Goal: Contribute content: Add original content to the website for others to see

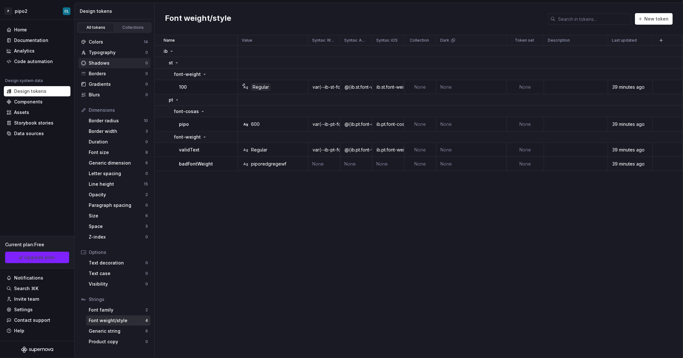
click at [95, 60] on div "Shadows 0" at bounding box center [114, 63] width 72 height 10
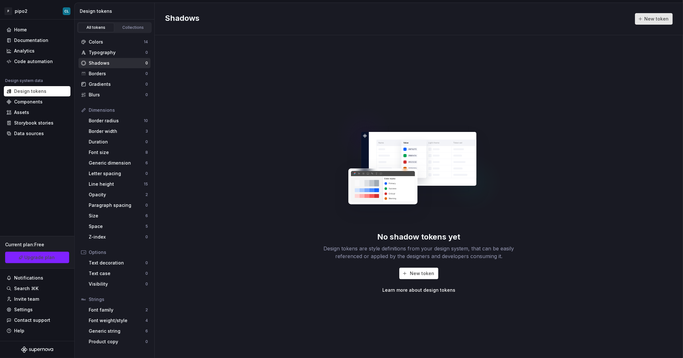
click at [653, 13] on button "New token" at bounding box center [654, 19] width 38 height 12
type textarea "*"
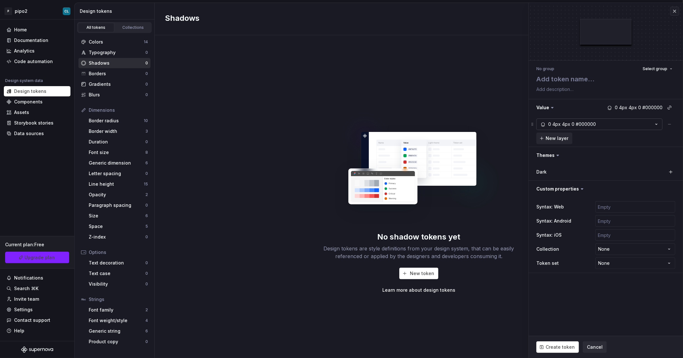
click at [584, 121] on div "#000000" at bounding box center [585, 124] width 20 height 6
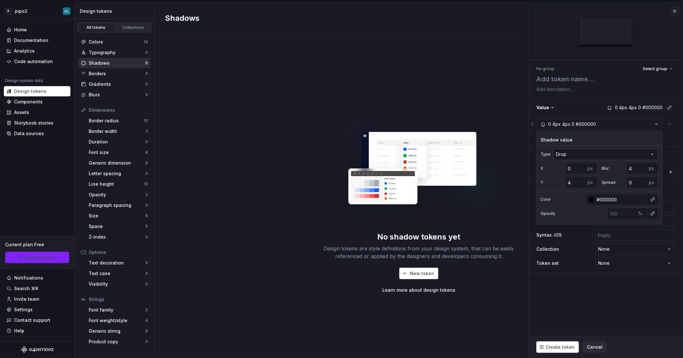
click at [575, 155] on html "P pipo2 CL Home Documentation Analytics Code automation Design system data Desi…" at bounding box center [341, 179] width 683 height 358
click at [578, 153] on html "P pipo2 CL Home Documentation Analytics Code automation Design system data Desi…" at bounding box center [341, 179] width 683 height 358
type textarea "*"
